Goal: Task Accomplishment & Management: Complete application form

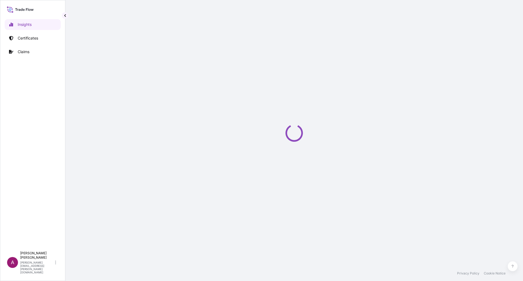
select select "2025"
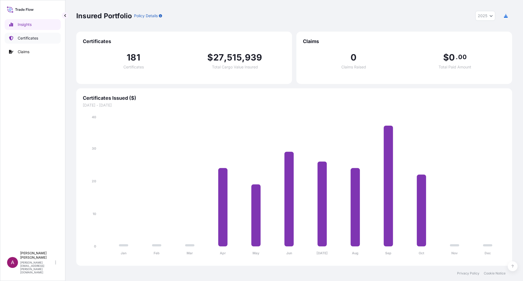
click at [34, 38] on p "Certificates" at bounding box center [28, 37] width 20 height 5
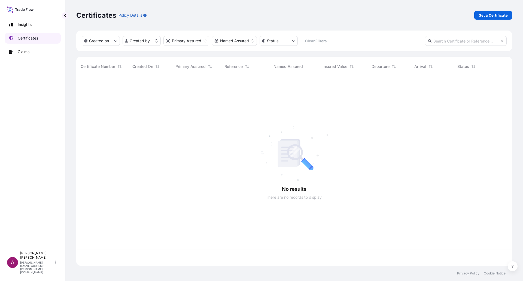
scroll to position [188, 431]
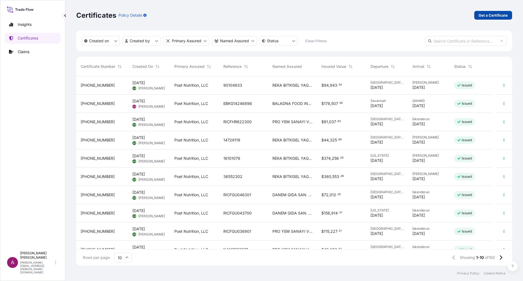
click at [498, 16] on p "Get a Certificate" at bounding box center [492, 15] width 29 height 5
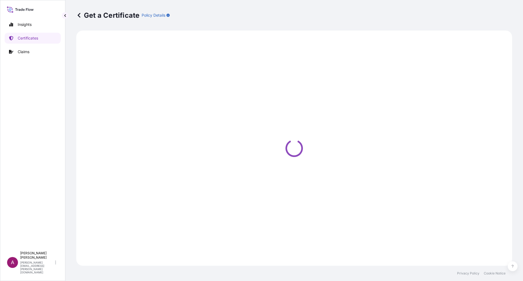
select select "Ocean Vessel"
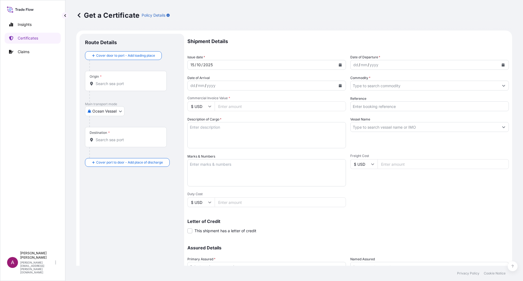
click at [115, 85] on input "Origin *" at bounding box center [128, 83] width 64 height 5
paste input "[GEOGRAPHIC_DATA], [US_STATE], [GEOGRAPHIC_DATA]"
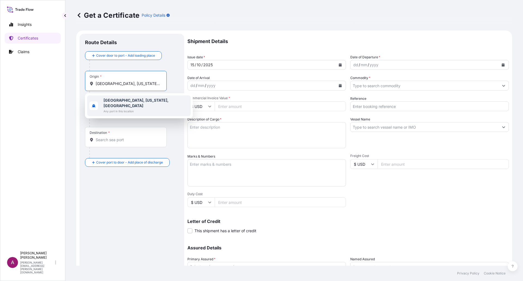
click at [148, 102] on span "[GEOGRAPHIC_DATA], [US_STATE], [GEOGRAPHIC_DATA]" at bounding box center [145, 102] width 85 height 11
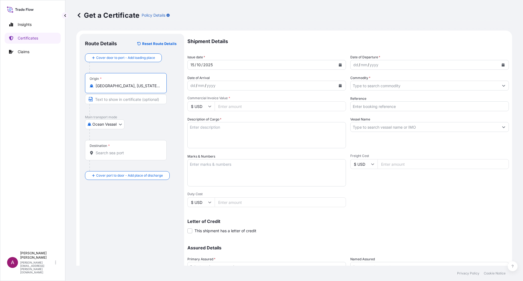
type input "[GEOGRAPHIC_DATA], [US_STATE], [GEOGRAPHIC_DATA]"
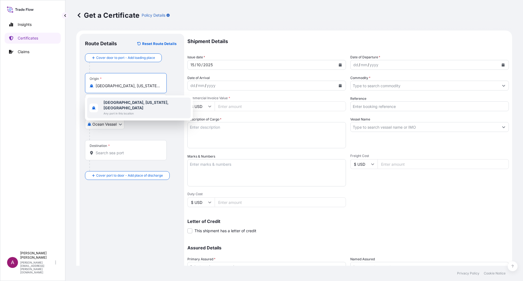
click at [81, 138] on div "Route Details Reset Route Details Cover door to port - Add loading place Place …" at bounding box center [131, 171] width 105 height 275
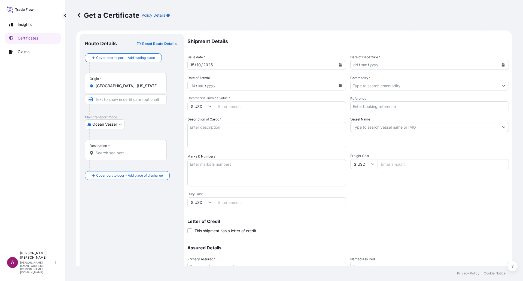
click at [106, 153] on input "Destination *" at bounding box center [128, 152] width 64 height 5
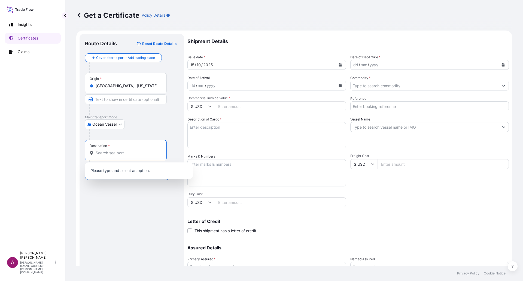
paste input "[GEOGRAPHIC_DATA], [GEOGRAPHIC_DATA]"
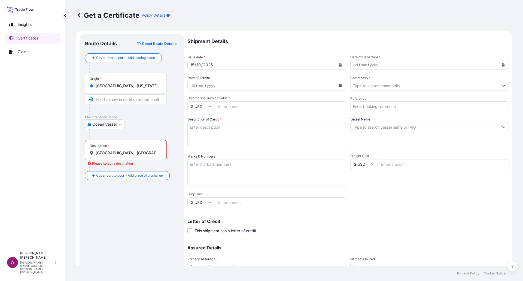
click at [105, 154] on input "[GEOGRAPHIC_DATA], [GEOGRAPHIC_DATA]" at bounding box center [128, 152] width 64 height 5
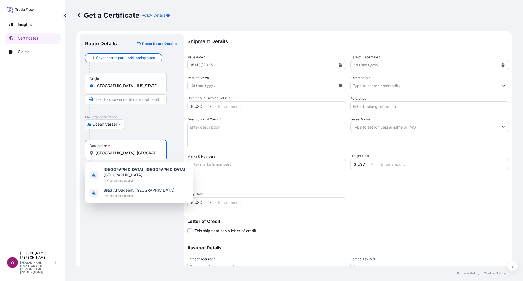
click at [105, 154] on input "[GEOGRAPHIC_DATA], [GEOGRAPHIC_DATA]" at bounding box center [128, 152] width 64 height 5
paste input "MANAMA"
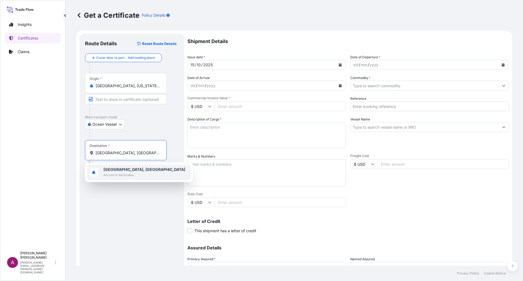
click at [122, 171] on b "[GEOGRAPHIC_DATA], [GEOGRAPHIC_DATA]" at bounding box center [144, 169] width 82 height 5
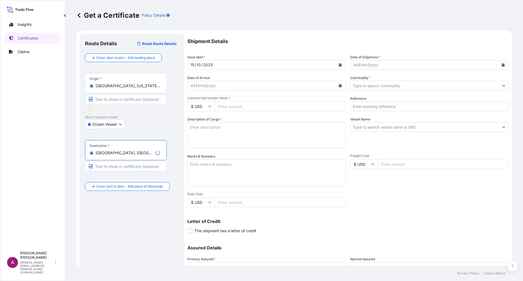
type input "[GEOGRAPHIC_DATA], [GEOGRAPHIC_DATA]"
click at [111, 165] on input "Text to appear on certificate" at bounding box center [126, 166] width 82 height 10
click at [105, 213] on div "Route Details Reset Route Details Cover door to port - Add loading place Place …" at bounding box center [132, 171] width 94 height 264
click at [498, 66] on button "Calendar" at bounding box center [502, 64] width 9 height 9
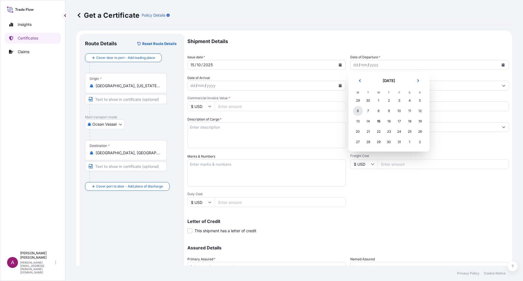
click at [359, 110] on div "6" at bounding box center [358, 111] width 10 height 10
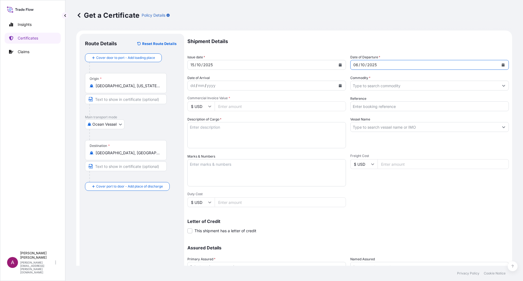
click at [336, 85] on button "Calendar" at bounding box center [340, 85] width 9 height 9
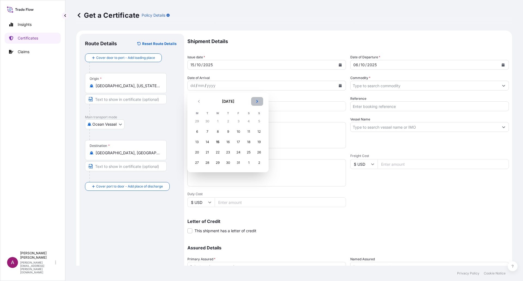
click at [257, 102] on icon "Next" at bounding box center [257, 101] width 2 height 3
click at [259, 153] on div "23" at bounding box center [259, 152] width 10 height 10
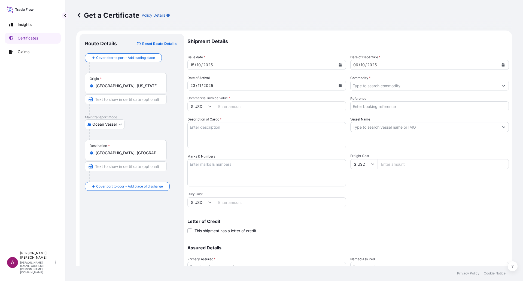
click at [374, 85] on input "Commodity *" at bounding box center [424, 86] width 148 height 10
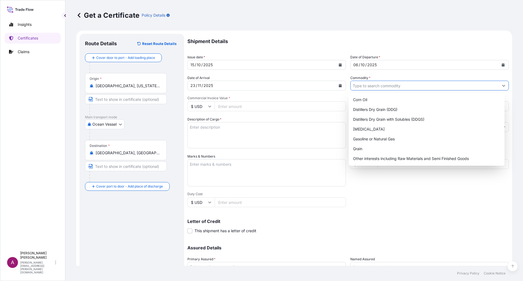
paste input "DDGS"
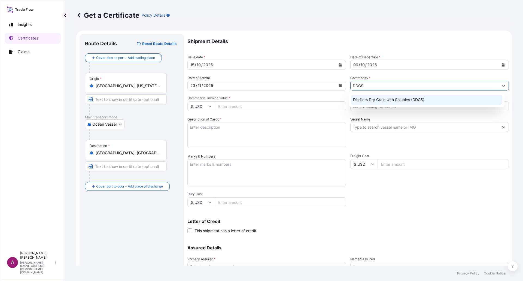
click at [373, 99] on div "Distillers Dry Grain with Solubles (DDGS)" at bounding box center [427, 100] width 152 height 10
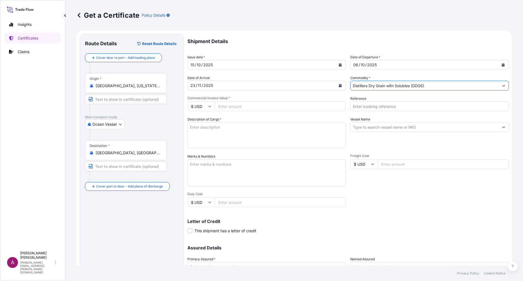
type input "Distillers Dry Grain with Solubles (DDGS)"
click at [253, 106] on input "Commercial Invoice Value *" at bounding box center [279, 106] width 131 height 10
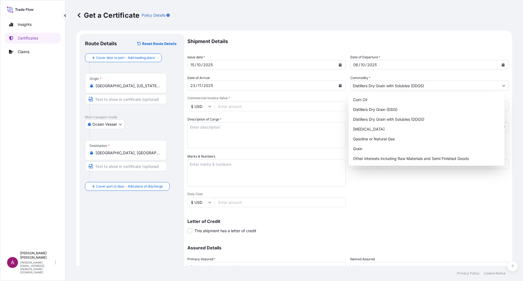
paste input "64032.67"
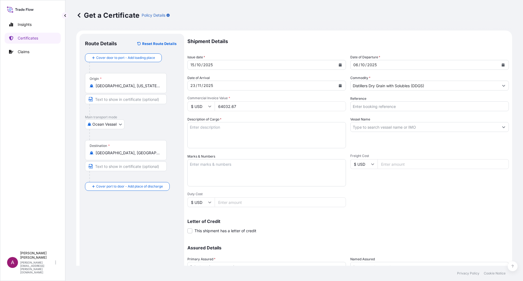
type input "64032.67"
click at [392, 108] on input "Reference" at bounding box center [429, 106] width 158 height 10
paste input "259342356"
type input "259342356"
click at [199, 134] on textarea "Description of Cargo *" at bounding box center [266, 135] width 158 height 26
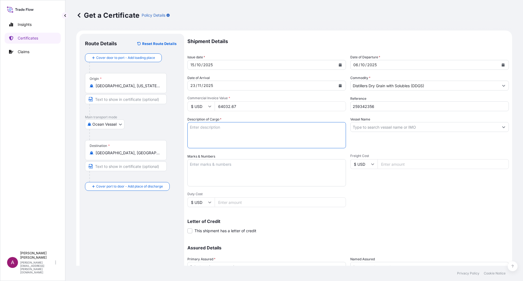
paste textarea "DISTILLERS DRIED GRAINS WITH SOLUBLES (DDGS) GOODS SHIPPED ON BOARD MAERSK SENT…"
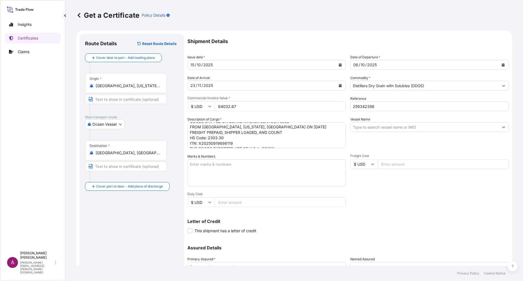
scroll to position [26, 0]
click at [226, 130] on textarea "DISTILLERS DRIED GRAINS WITH SOLUBLES (DDGS) GOODS SHIPPED ON BOARD MAERSK SENT…" at bounding box center [266, 135] width 158 height 26
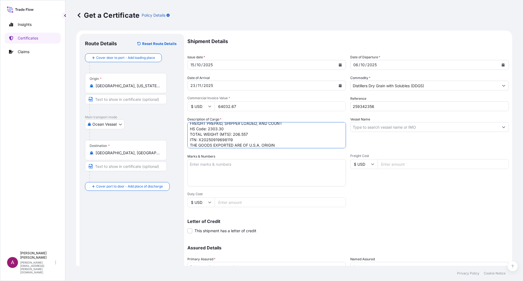
click at [226, 129] on textarea "DISTILLERS DRIED GRAINS WITH SOLUBLES (DDGS) GOODS SHIPPED ON BOARD MAERSK SENT…" at bounding box center [266, 135] width 158 height 26
type textarea "DISTILLERS DRIED GRAINS WITH SOLUBLES (DDGS) GOODS SHIPPED ON BOARD MAERSK SENT…"
click at [389, 127] on input "Vessel Name" at bounding box center [424, 127] width 148 height 10
paste input "MAERSK SENTOSA"
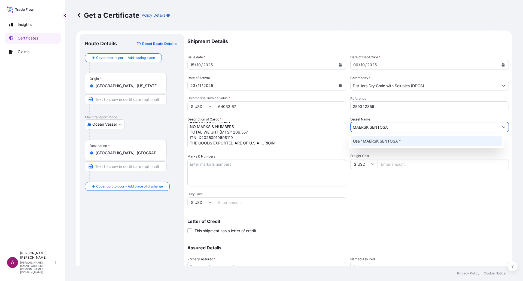
click at [389, 139] on p "Use "MAERSK SENTOSA "" at bounding box center [377, 140] width 48 height 5
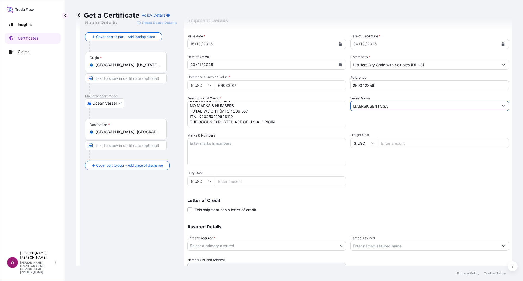
scroll to position [46, 0]
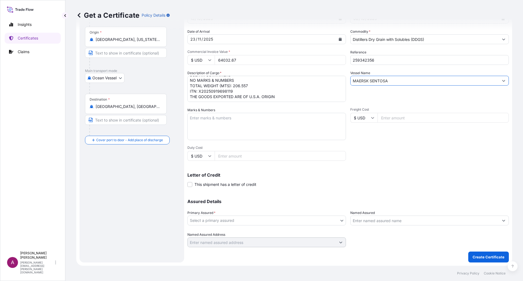
type input "MAERSK SENTOSA"
click at [214, 220] on body "1 option available. Insights Certificates Claims A [PERSON_NAME] [PERSON_NAME][…" at bounding box center [261, 140] width 523 height 281
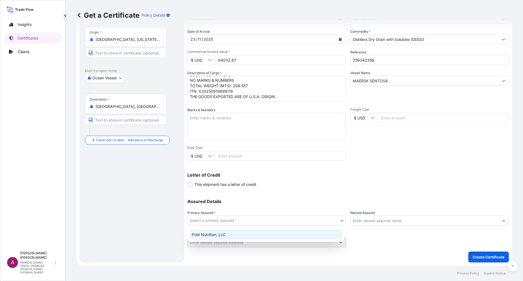
click at [217, 234] on div "Poet Nutrition, LLC" at bounding box center [265, 234] width 152 height 10
select select "31546"
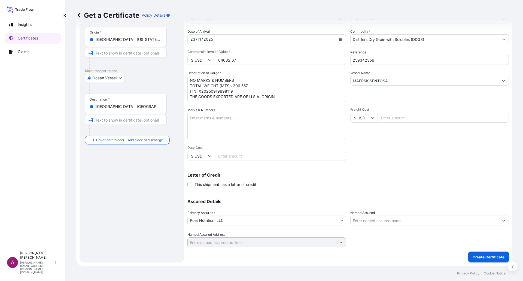
click at [379, 219] on input "Named Assured" at bounding box center [424, 220] width 148 height 10
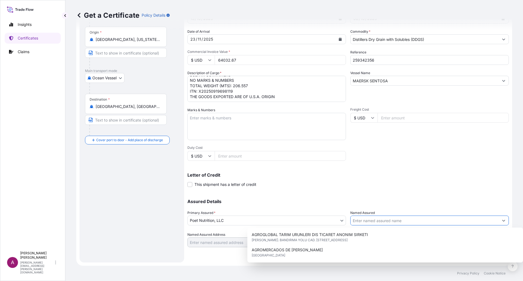
paste input "DELMON POULTRY COMPANY"
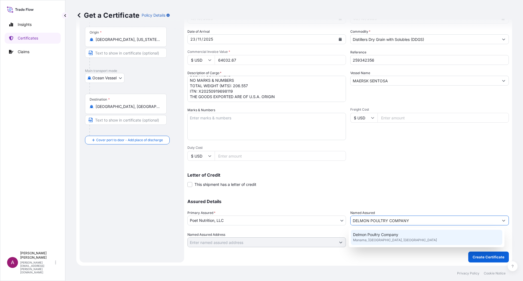
click at [379, 235] on span "Delmon Poultry Company" at bounding box center [375, 234] width 45 height 5
type input "Delmon Poultry Company"
type input "[GEOGRAPHIC_DATA], [GEOGRAPHIC_DATA]"
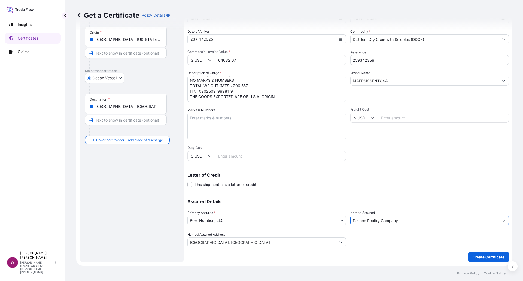
type input "Delmon Poultry Company"
click at [485, 258] on p "Create Certificate" at bounding box center [488, 256] width 32 height 5
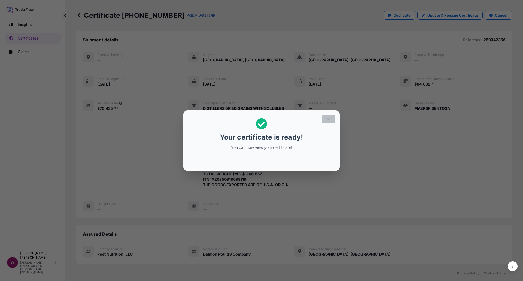
click at [329, 118] on icon "button" at bounding box center [328, 118] width 3 height 3
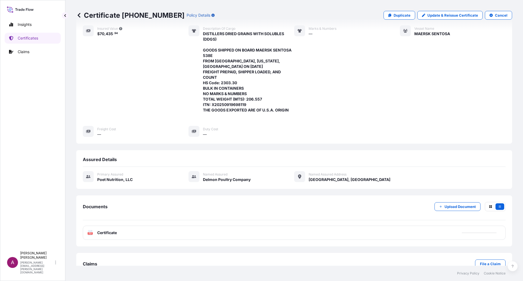
scroll to position [89, 0]
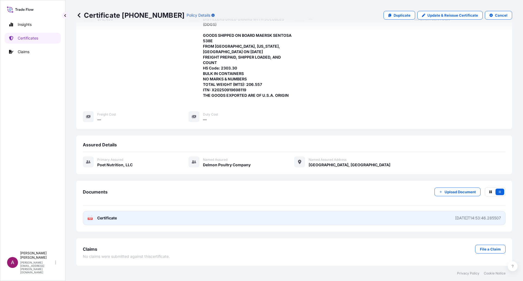
click at [306, 216] on link "PDF Certificate [DATE]T14:53:46.285507" at bounding box center [294, 218] width 422 height 14
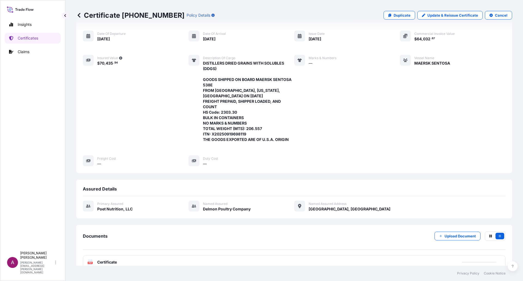
scroll to position [0, 0]
